Goal: Find specific page/section: Find specific page/section

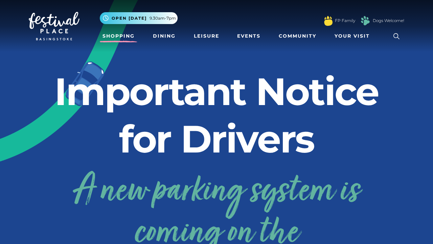
click at [115, 36] on link "Shopping" at bounding box center [119, 36] width 38 height 13
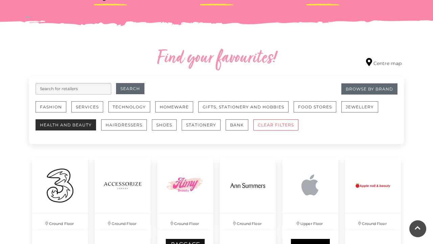
scroll to position [364, 0]
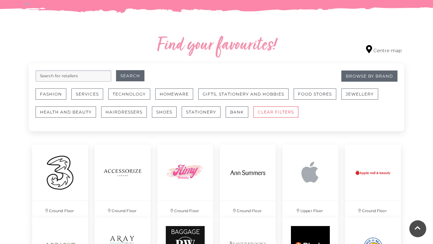
click at [72, 74] on input "search" at bounding box center [74, 76] width 76 height 12
type input "sephora"
click at [130, 76] on button "Search" at bounding box center [130, 75] width 28 height 11
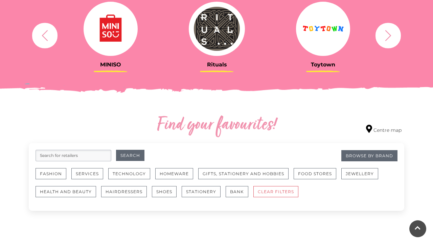
scroll to position [283, 0]
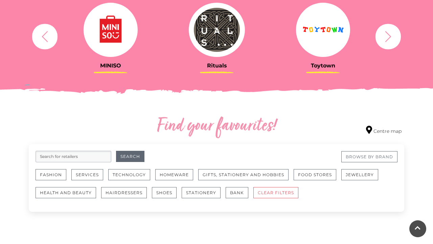
click at [352, 160] on link "Browse By Brand" at bounding box center [370, 156] width 56 height 11
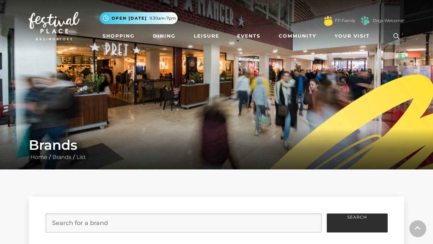
scroll to position [132, 0]
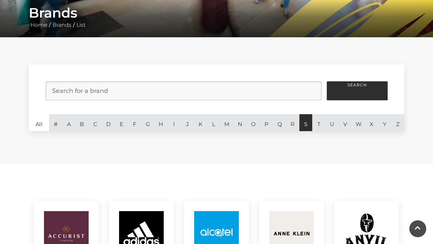
click at [306, 130] on link "S" at bounding box center [306, 122] width 13 height 17
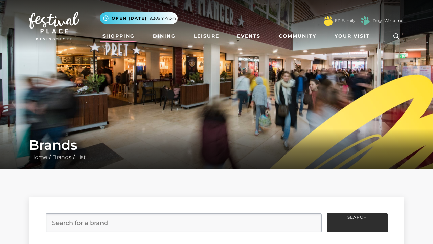
click at [110, 36] on link "Shopping" at bounding box center [119, 36] width 38 height 13
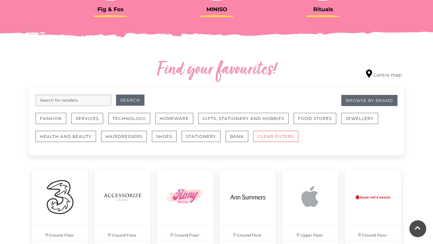
scroll to position [341, 0]
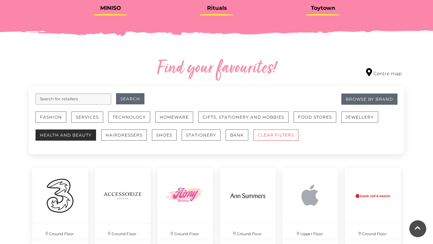
click at [72, 133] on button "Health and Beauty" at bounding box center [66, 134] width 61 height 11
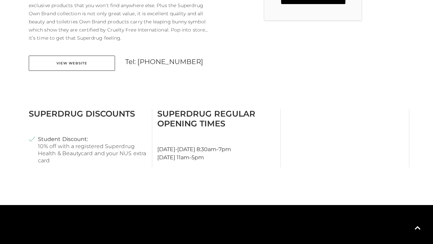
scroll to position [291, 0]
